Goal: Information Seeking & Learning: Find specific fact

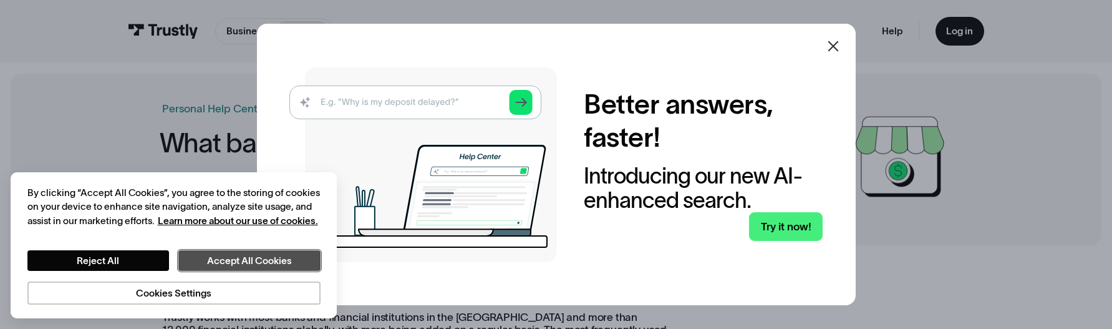
click at [270, 267] on button "Accept All Cookies" at bounding box center [249, 260] width 142 height 21
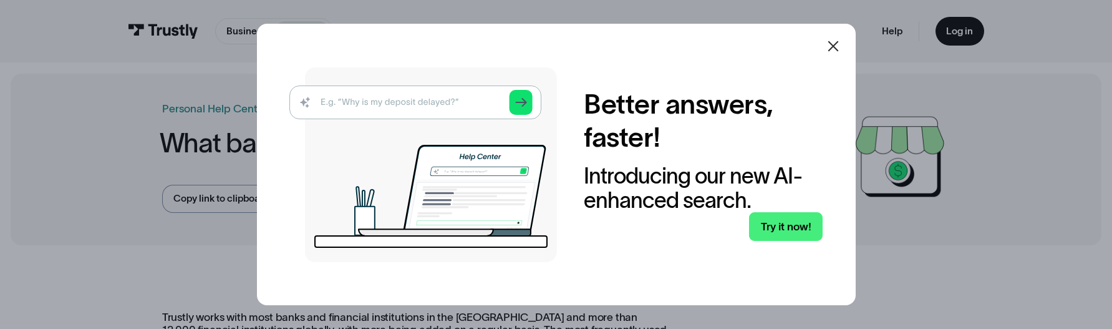
click at [840, 42] on icon at bounding box center [833, 46] width 15 height 15
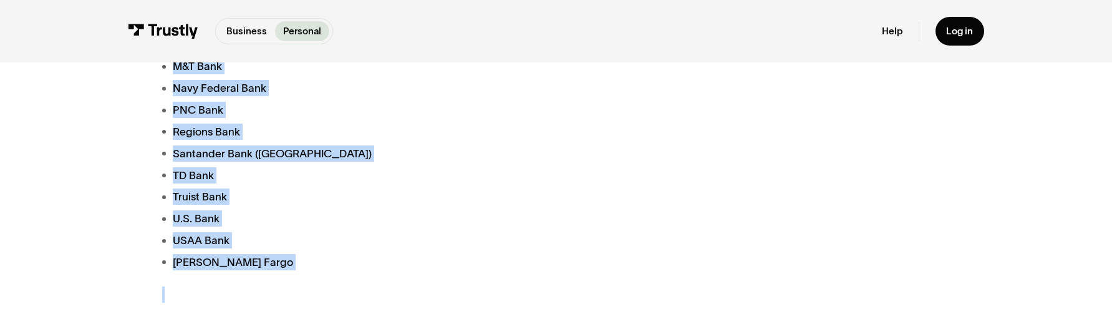
scroll to position [613, 0]
drag, startPoint x: 172, startPoint y: 195, endPoint x: 258, endPoint y: 261, distance: 107.7
click at [258, 261] on ul "Bank of America Capital One Bank Chase Bank Citibank Citizens Bank Fifth Third …" at bounding box center [415, 75] width 507 height 385
copy ul "Bank of America Capital One Bank Chase Bank Citibank Citizens Bank Fifth Third …"
click at [437, 122] on ul "Bank of America Capital One Bank Chase Bank Citibank Citizens Bank Fifth Third …" at bounding box center [415, 75] width 507 height 385
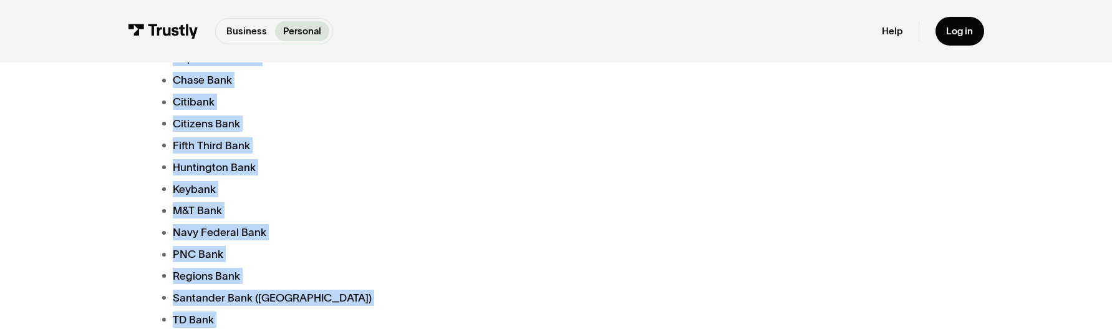
scroll to position [364, 0]
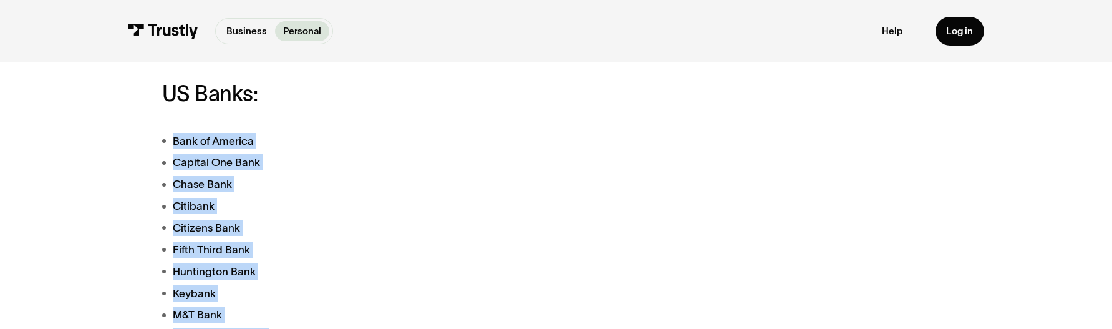
click at [371, 199] on ul "Bank of America Capital One Bank Chase Bank Citibank Citizens Bank Fifth Third …" at bounding box center [415, 325] width 507 height 385
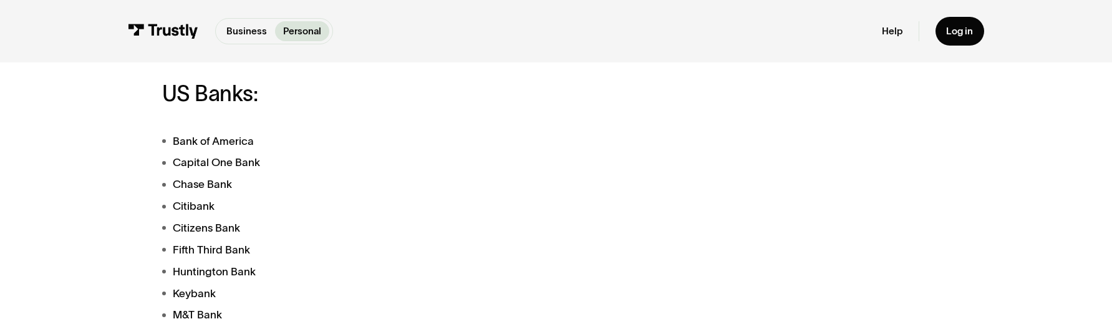
click at [231, 149] on li "Bank of America" at bounding box center [415, 141] width 507 height 16
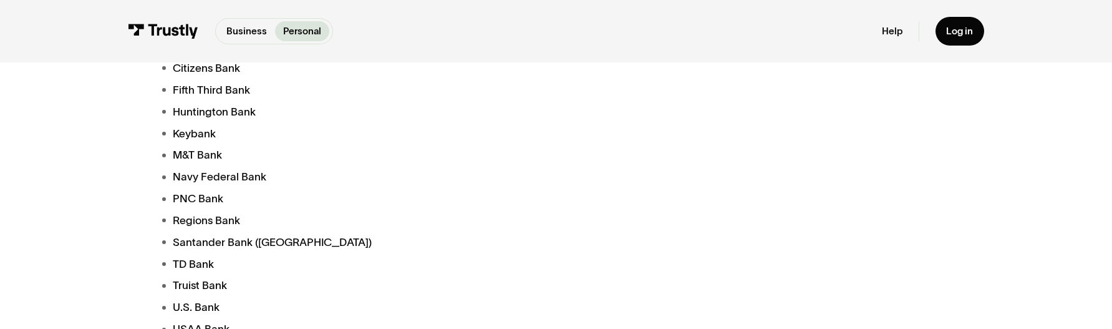
scroll to position [593, 0]
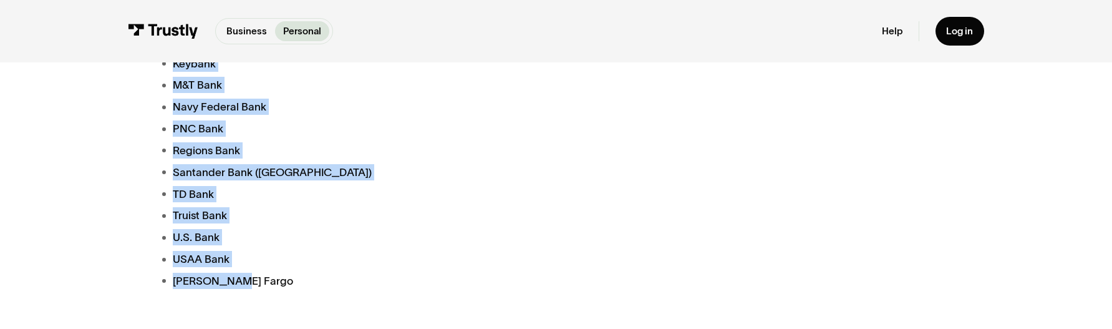
drag, startPoint x: 173, startPoint y: 204, endPoint x: 255, endPoint y: 286, distance: 116.4
click at [255, 286] on ul "Bank of America Capital One Bank Chase Bank Citibank Citizens Bank Fifth Third …" at bounding box center [415, 95] width 507 height 385
click at [399, 150] on li "Regions Bank" at bounding box center [415, 150] width 507 height 16
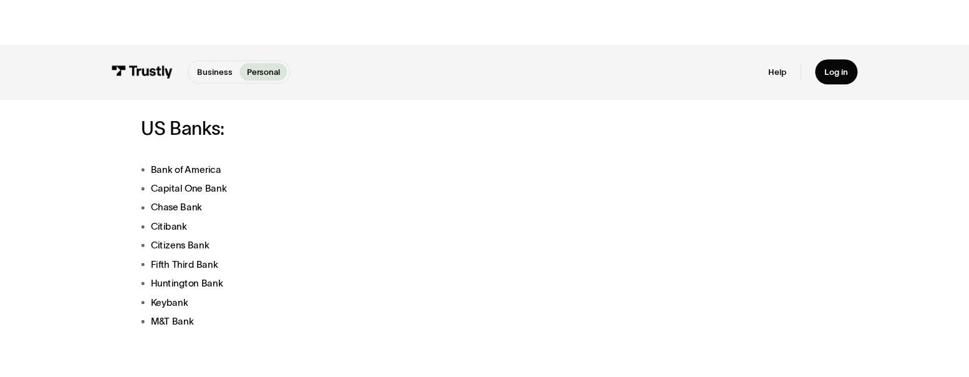
scroll to position [374, 0]
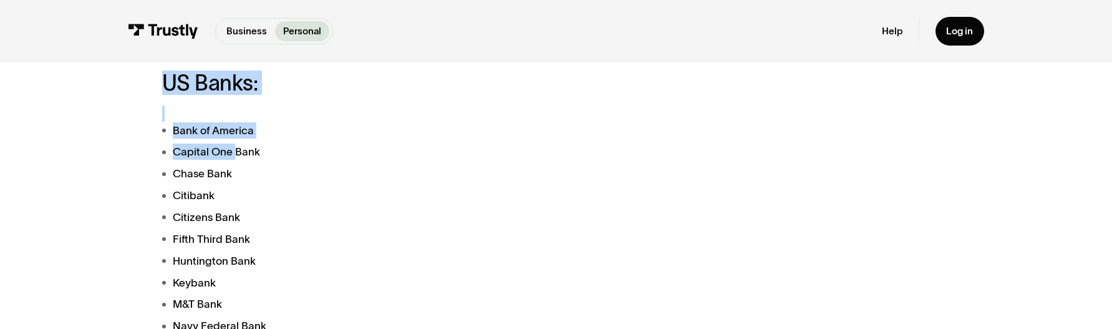
drag, startPoint x: 159, startPoint y: 84, endPoint x: 233, endPoint y: 143, distance: 95.4
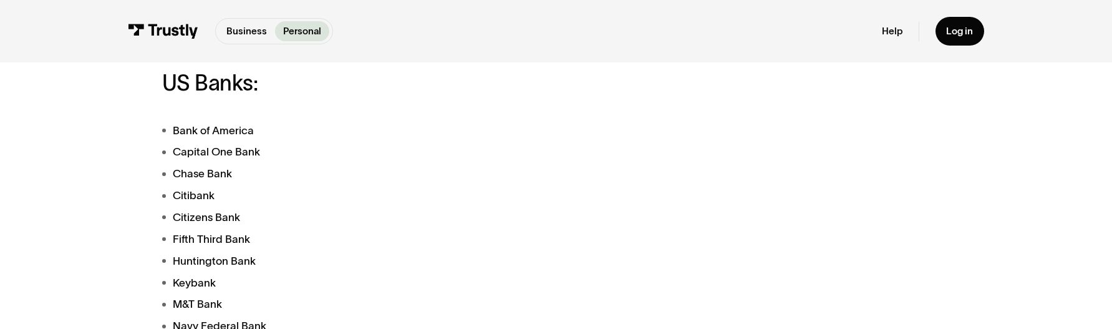
click at [402, 200] on li "Citibank" at bounding box center [415, 195] width 507 height 16
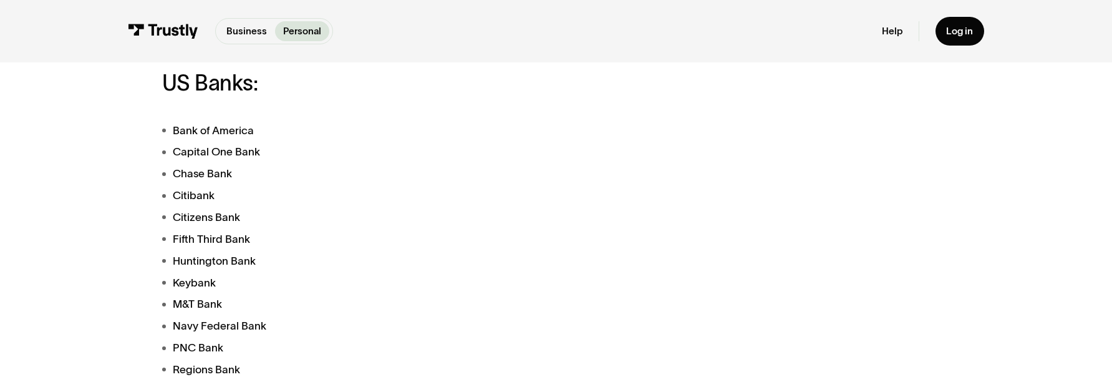
drag, startPoint x: 601, startPoint y: 82, endPoint x: 632, endPoint y: 79, distance: 30.7
click at [632, 79] on h3 "US Banks:" at bounding box center [415, 83] width 507 height 24
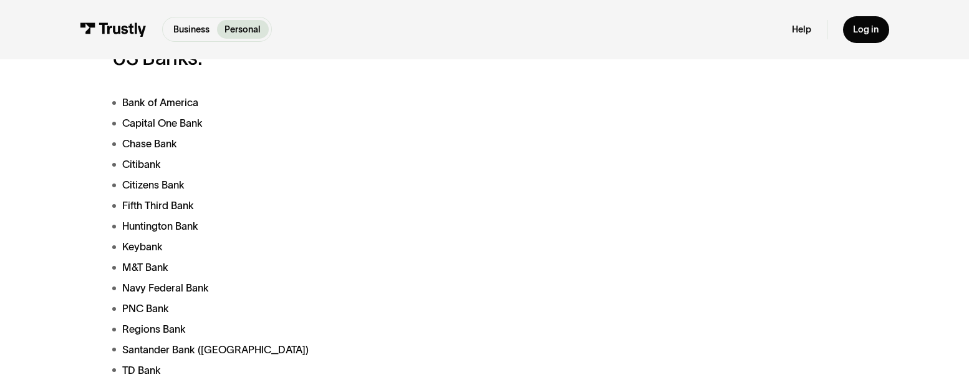
click at [624, 54] on div "Business Personal Business Personal Help Log in Business Personal Help Log in" at bounding box center [484, 29] width 809 height 59
